Goal: Task Accomplishment & Management: Manage account settings

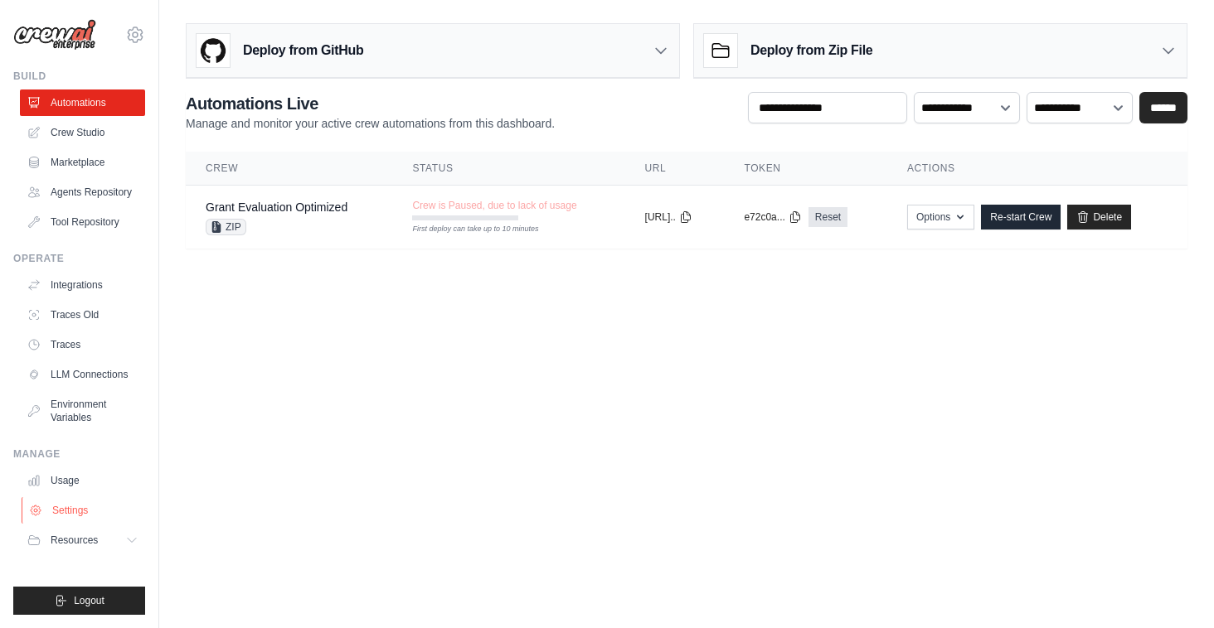
click at [67, 507] on link "Settings" at bounding box center [84, 510] width 125 height 27
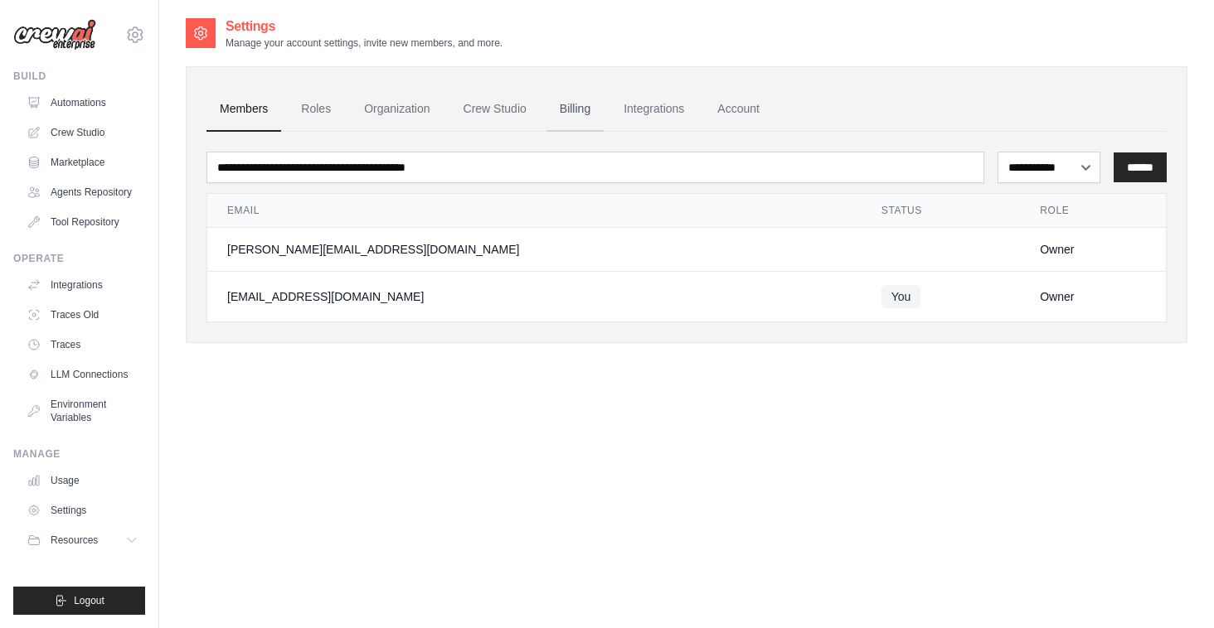
click at [584, 113] on link "Billing" at bounding box center [574, 109] width 57 height 45
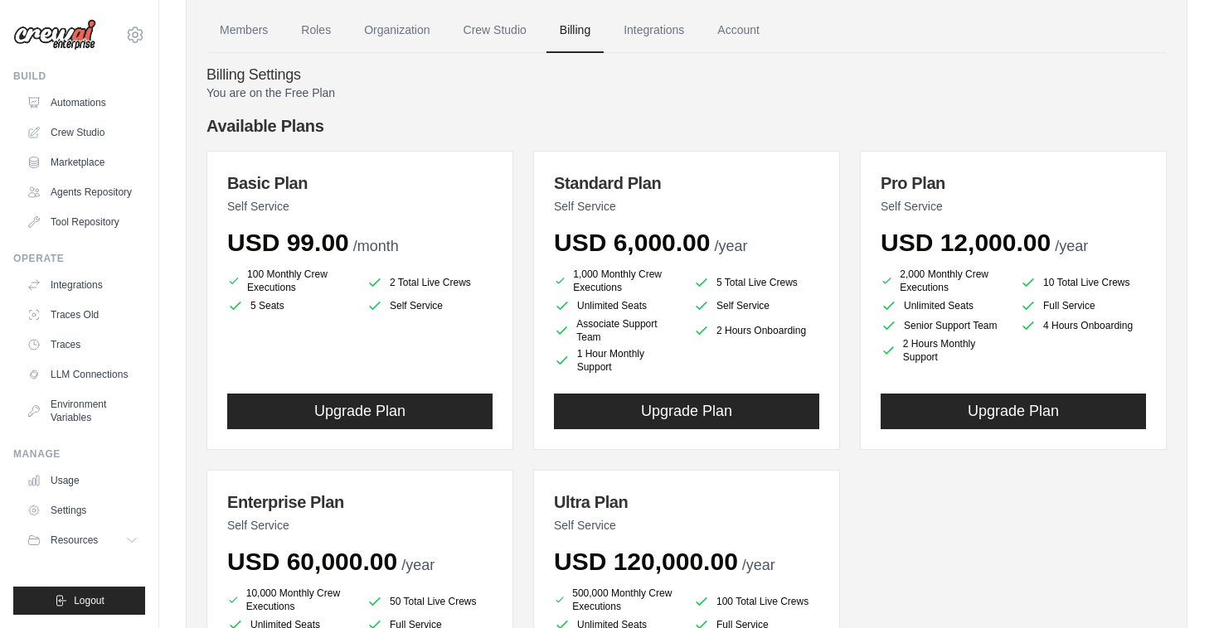
scroll to position [54, 0]
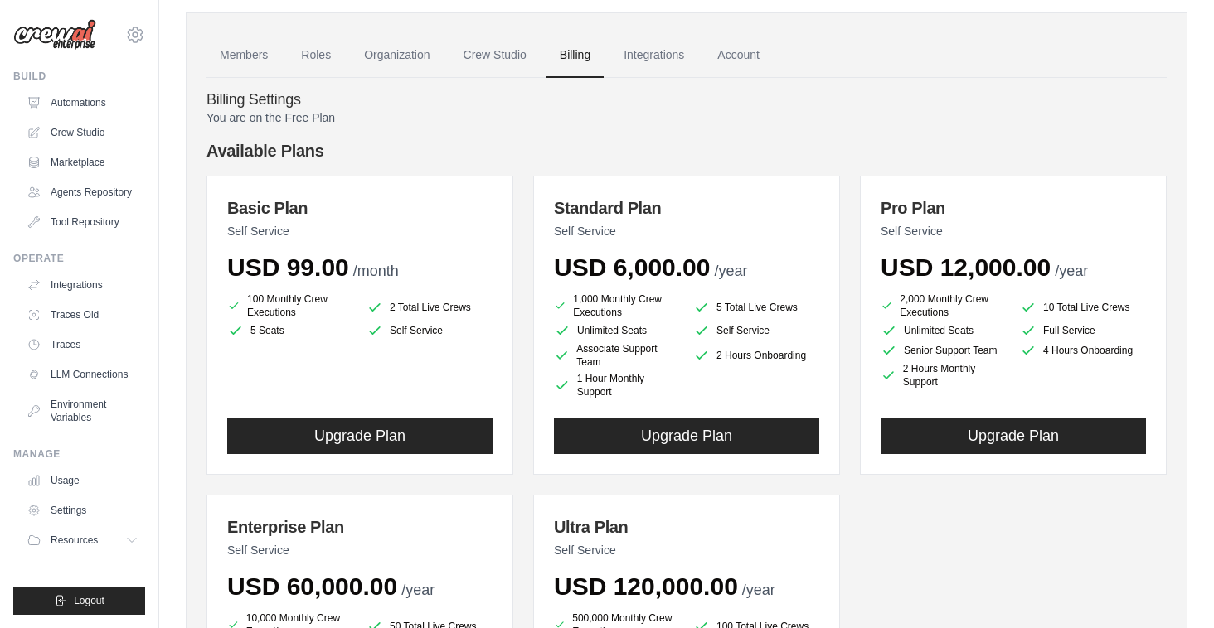
click at [61, 39] on img at bounding box center [54, 35] width 83 height 32
click at [79, 99] on link "Automations" at bounding box center [84, 103] width 125 height 27
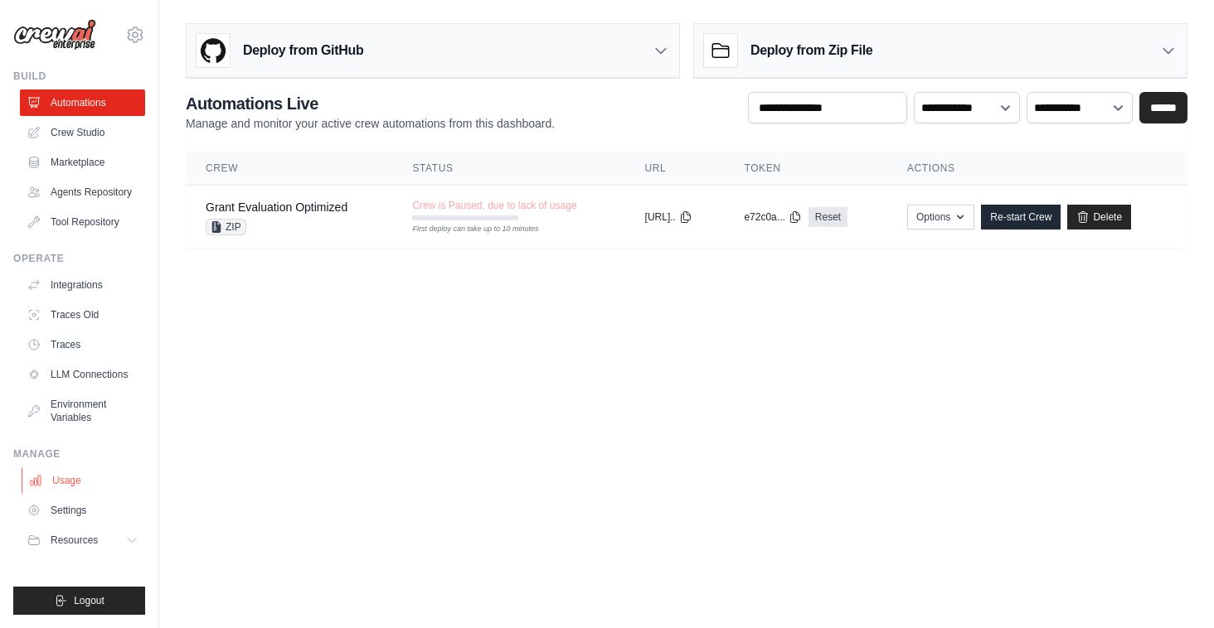
click at [83, 477] on link "Usage" at bounding box center [84, 481] width 125 height 27
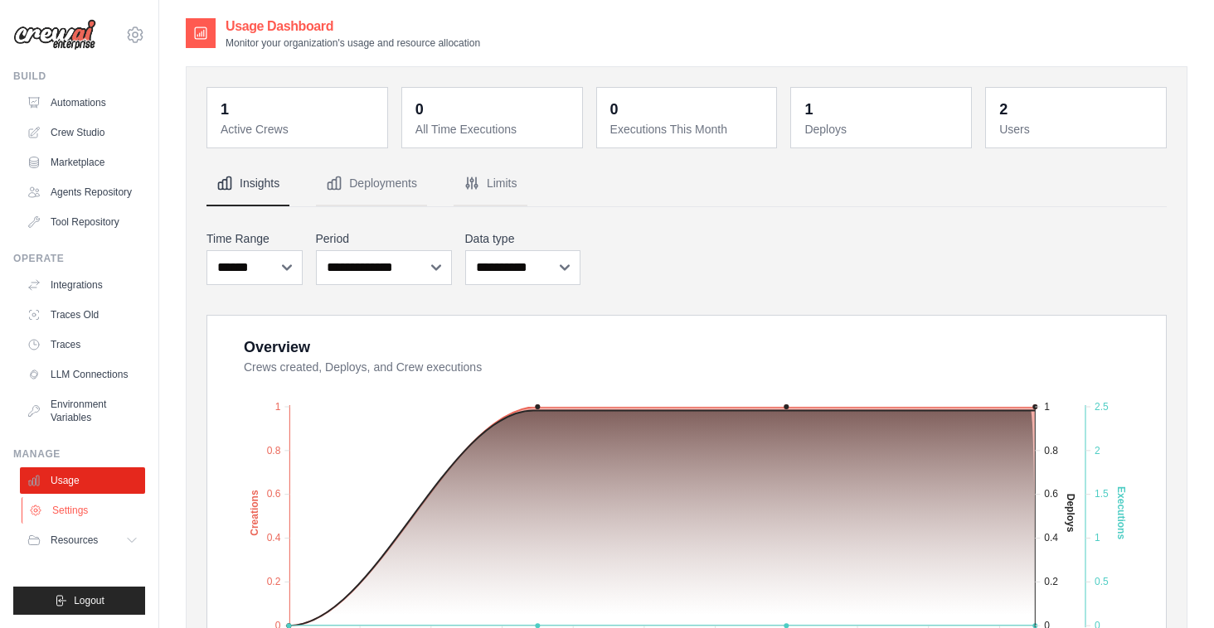
click at [95, 515] on link "Settings" at bounding box center [84, 510] width 125 height 27
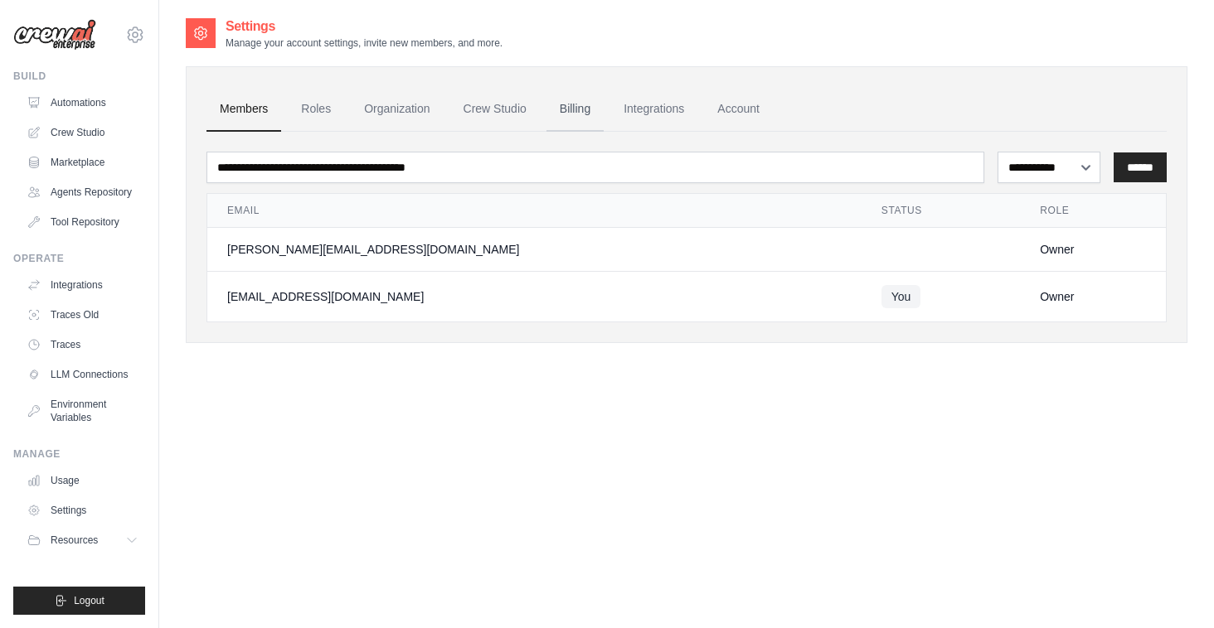
click at [566, 100] on link "Billing" at bounding box center [574, 109] width 57 height 45
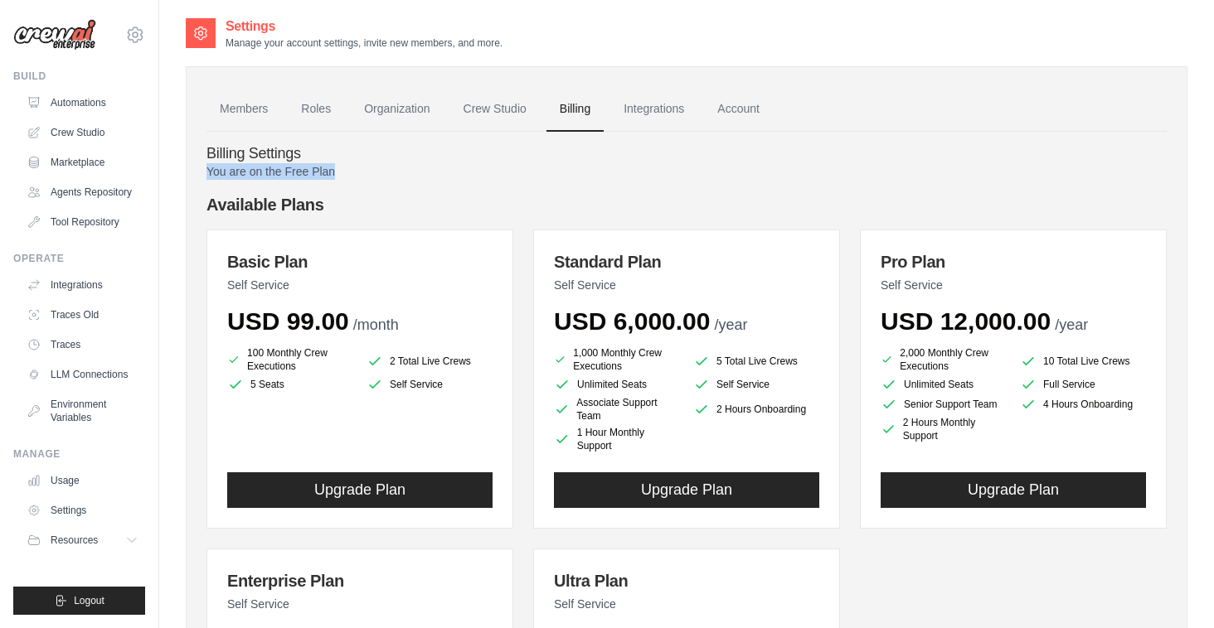
drag, startPoint x: 346, startPoint y: 166, endPoint x: 206, endPoint y: 172, distance: 139.4
click at [206, 172] on p "You are on the Free Plan" at bounding box center [686, 171] width 960 height 17
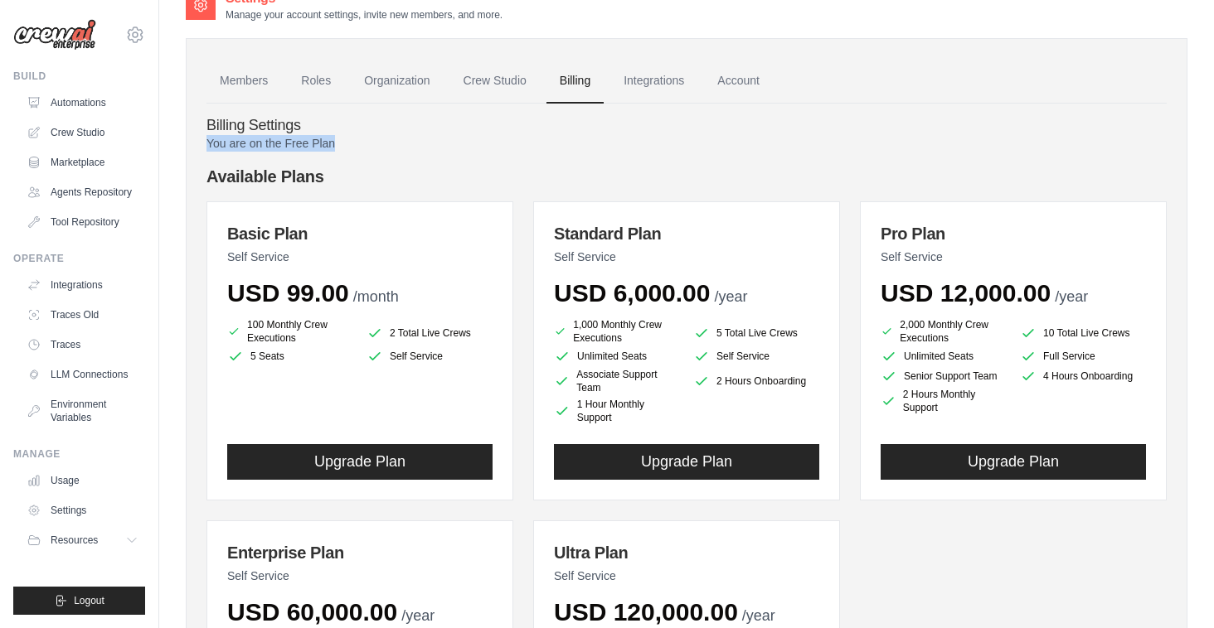
scroll to position [26, 0]
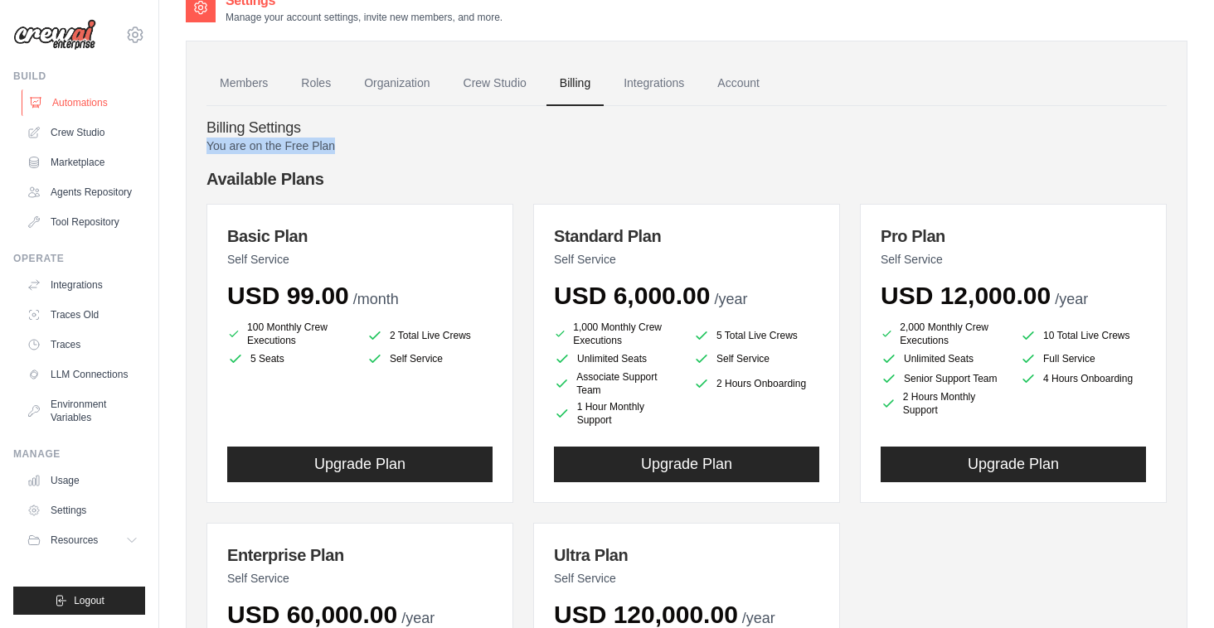
click at [75, 109] on link "Automations" at bounding box center [84, 103] width 125 height 27
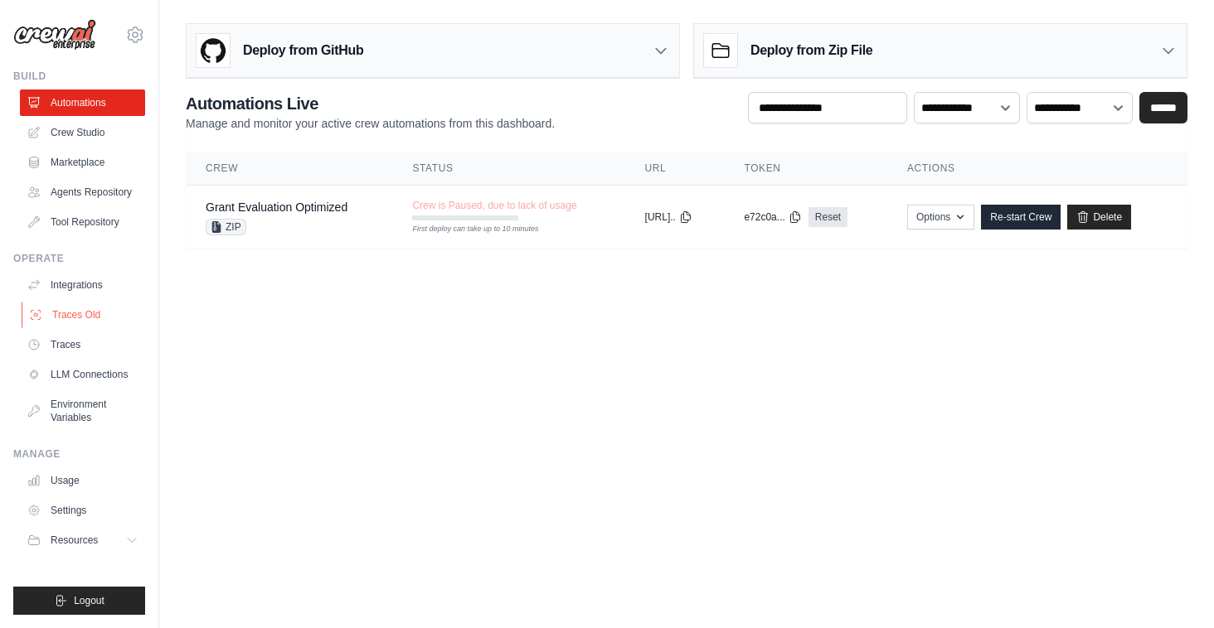
click at [82, 313] on link "Traces Old" at bounding box center [84, 315] width 125 height 27
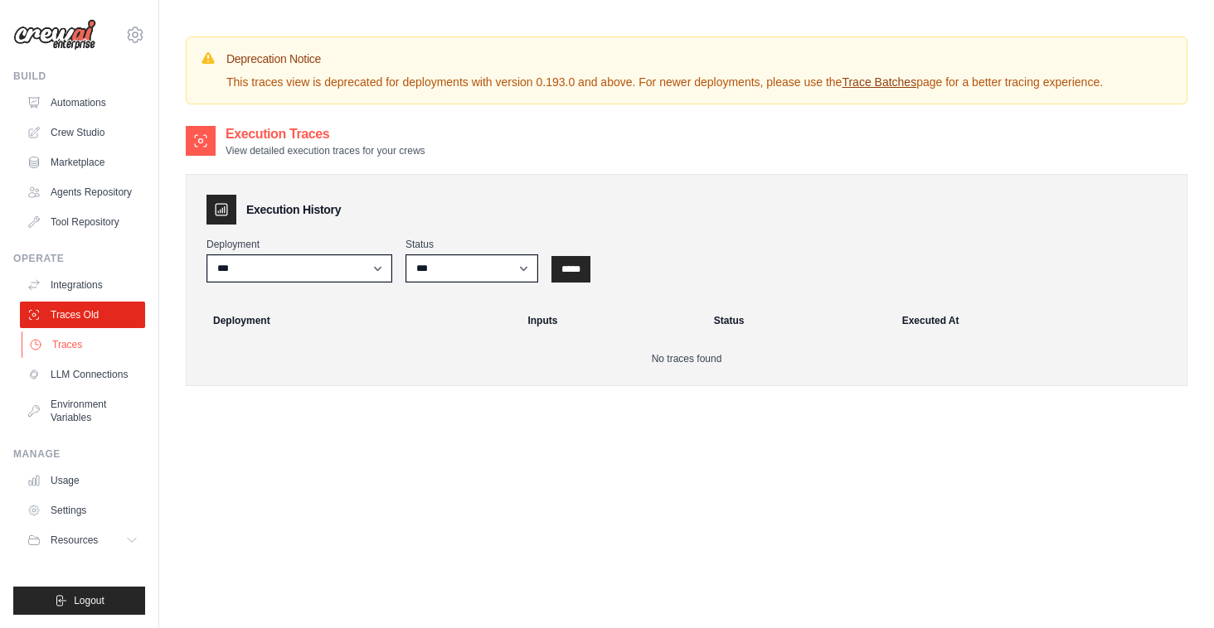
click at [78, 342] on link "Traces" at bounding box center [84, 345] width 125 height 27
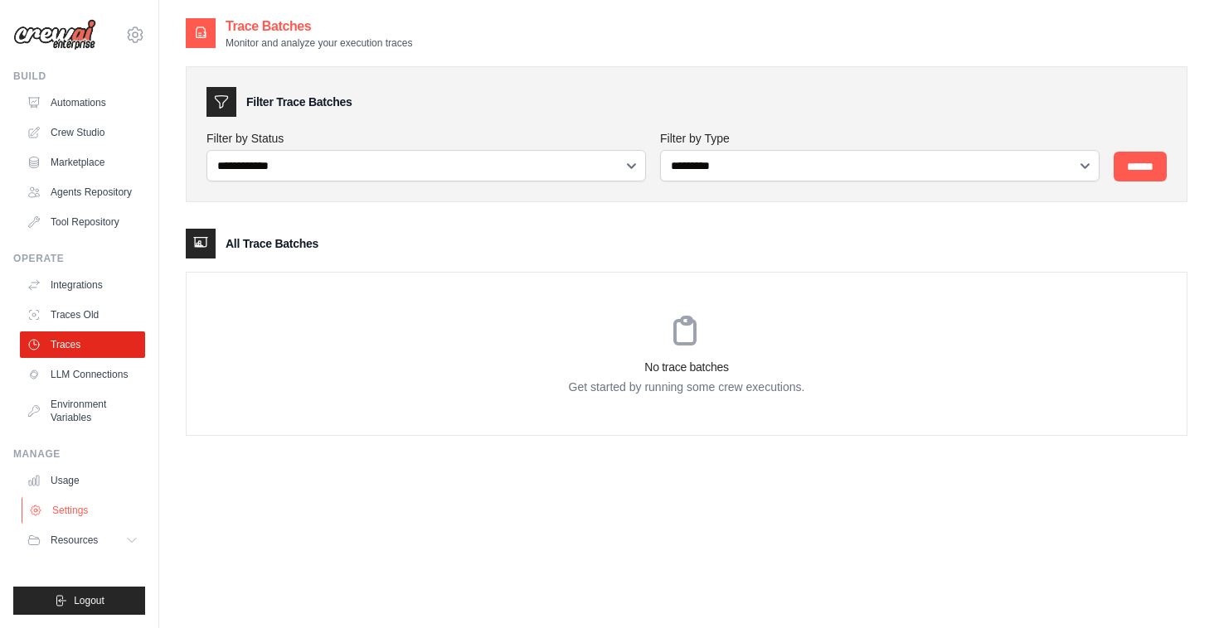
click at [73, 512] on link "Settings" at bounding box center [84, 510] width 125 height 27
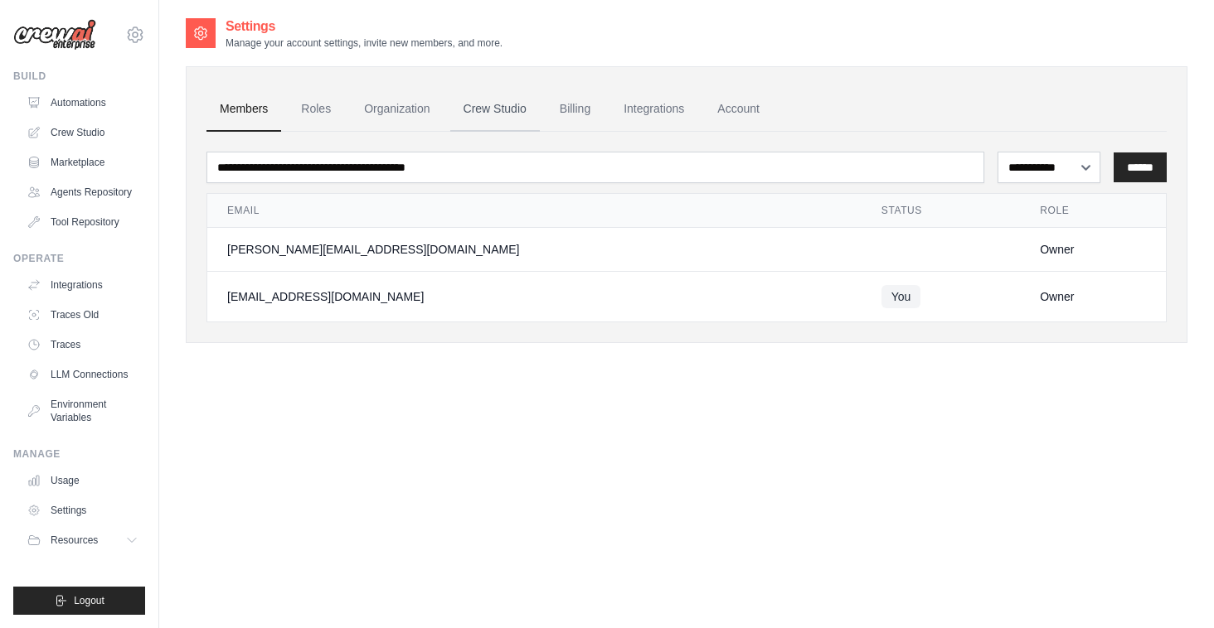
click at [512, 112] on link "Crew Studio" at bounding box center [495, 109] width 90 height 45
